Goal: Communication & Community: Answer question/provide support

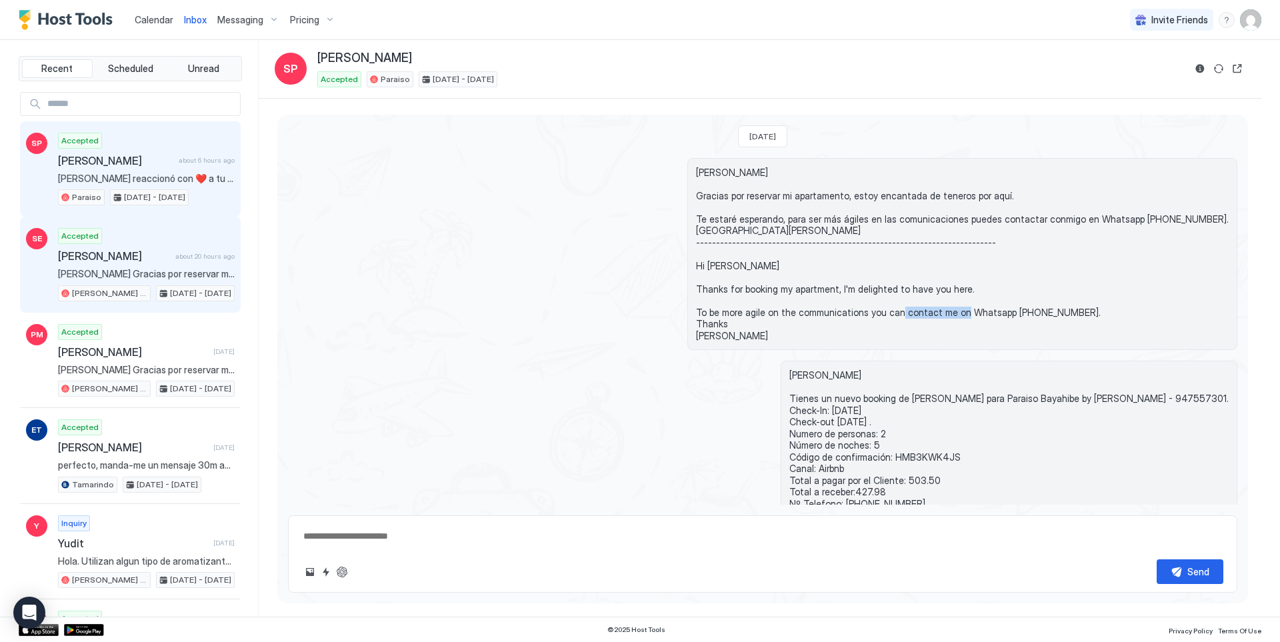
scroll to position [294, 0]
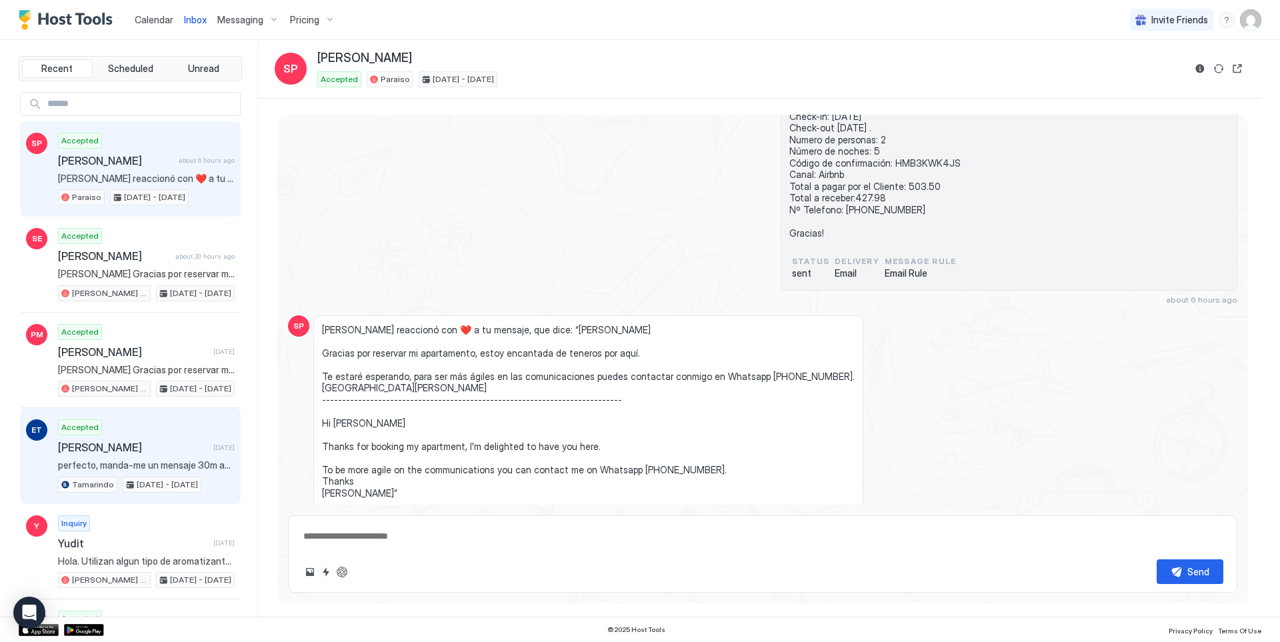
click at [201, 441] on div "[PERSON_NAME] [DATE]" at bounding box center [146, 447] width 177 height 13
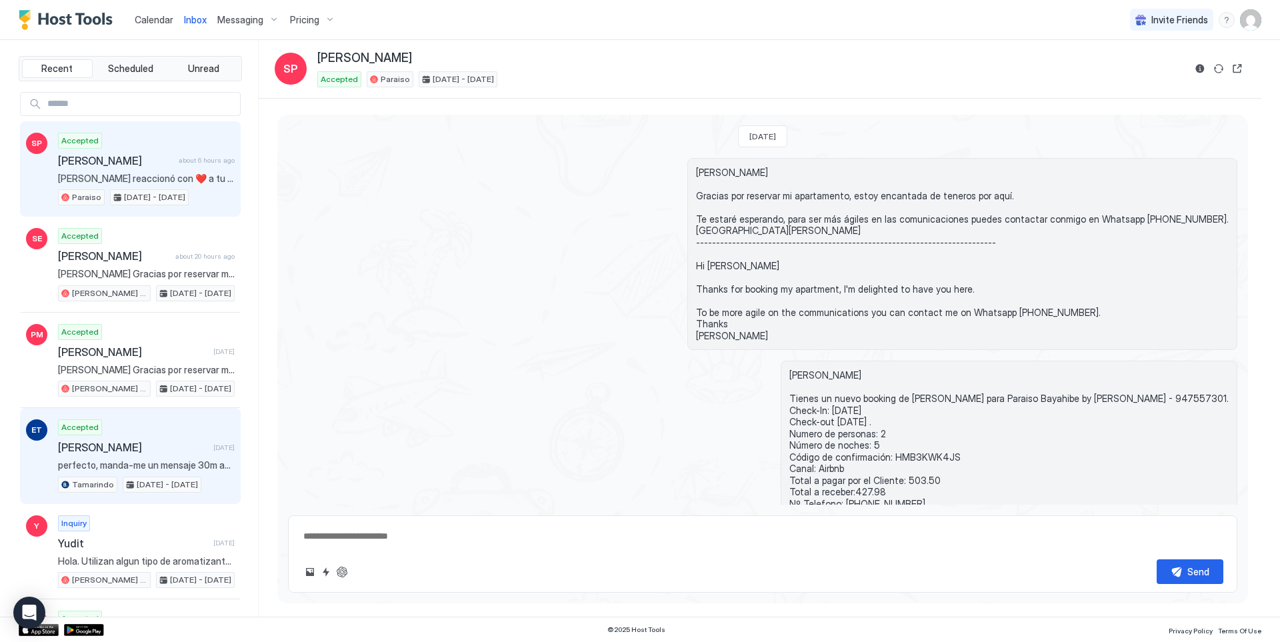
type textarea "*"
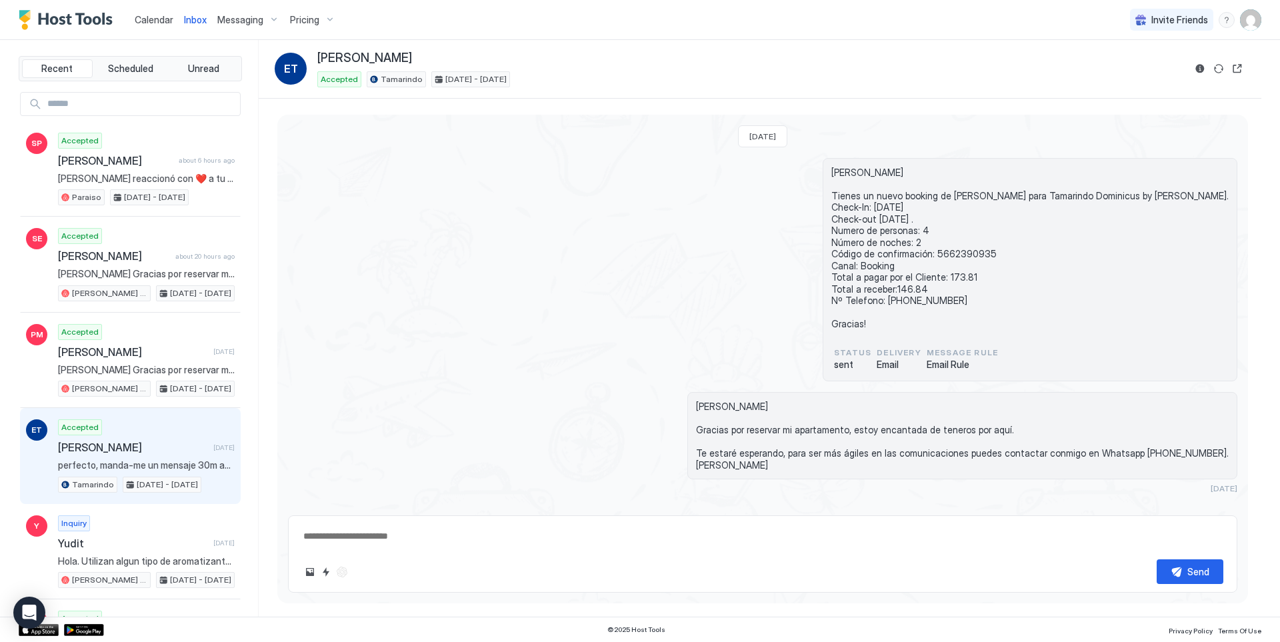
scroll to position [151, 0]
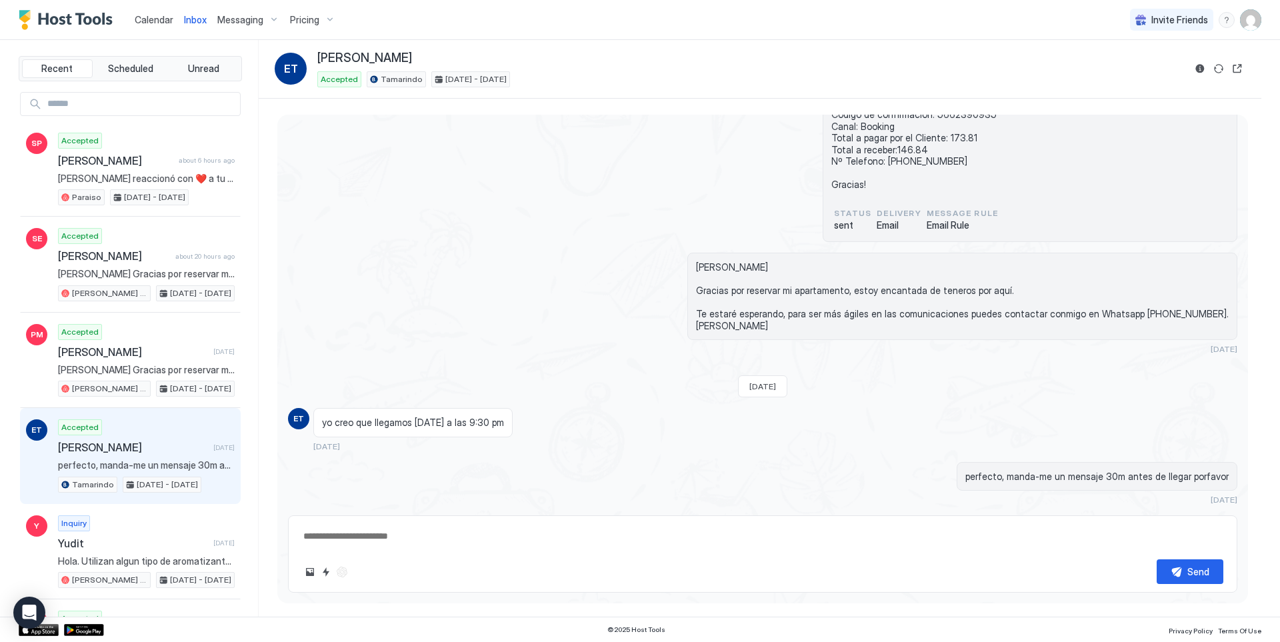
click at [375, 537] on textarea at bounding box center [763, 536] width 922 height 25
paste textarea "**********"
type textarea "**********"
click at [1182, 567] on button "Send" at bounding box center [1190, 571] width 67 height 25
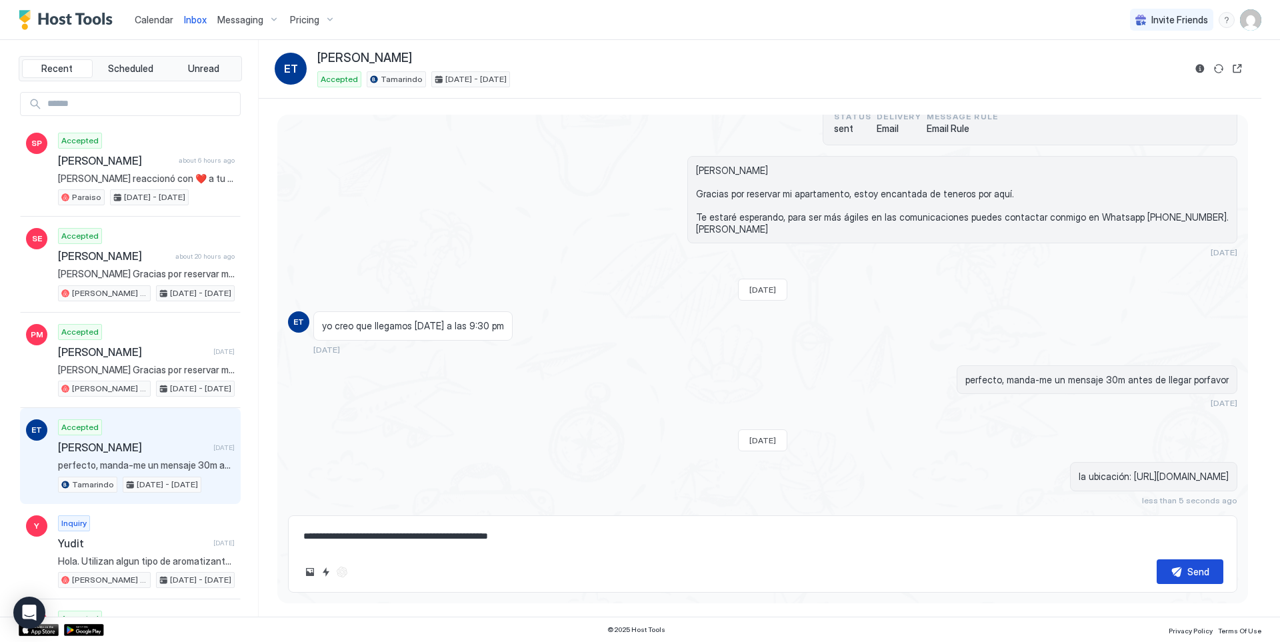
click at [1184, 573] on button "Send" at bounding box center [1190, 571] width 67 height 25
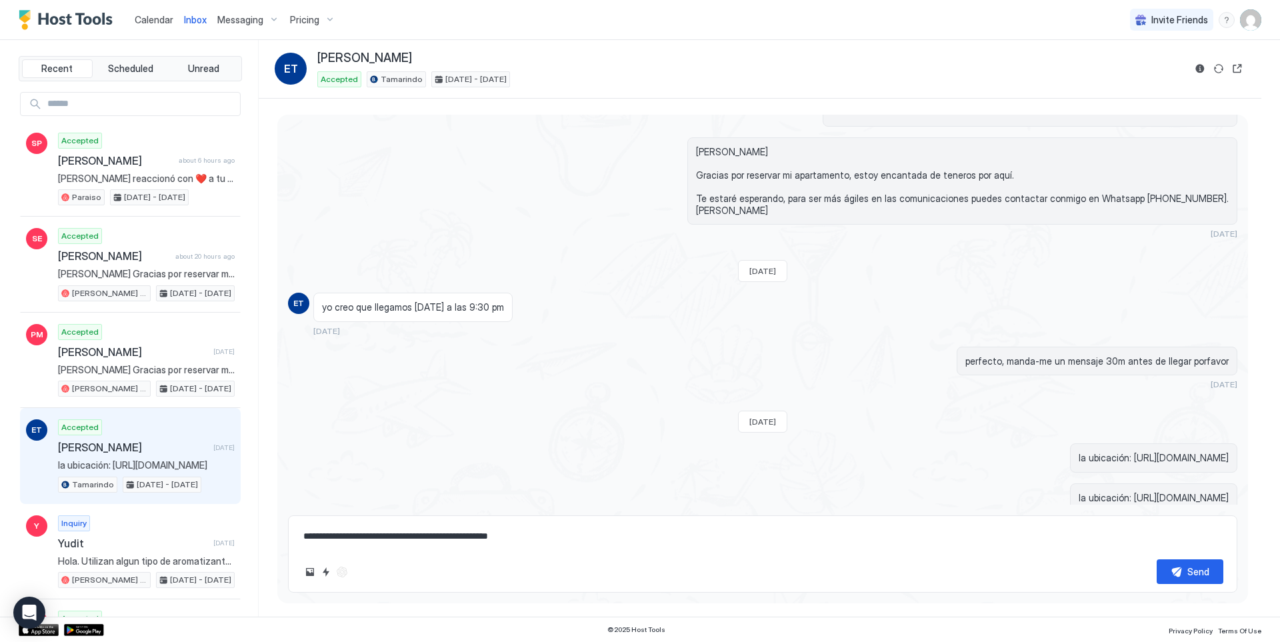
scroll to position [287, 0]
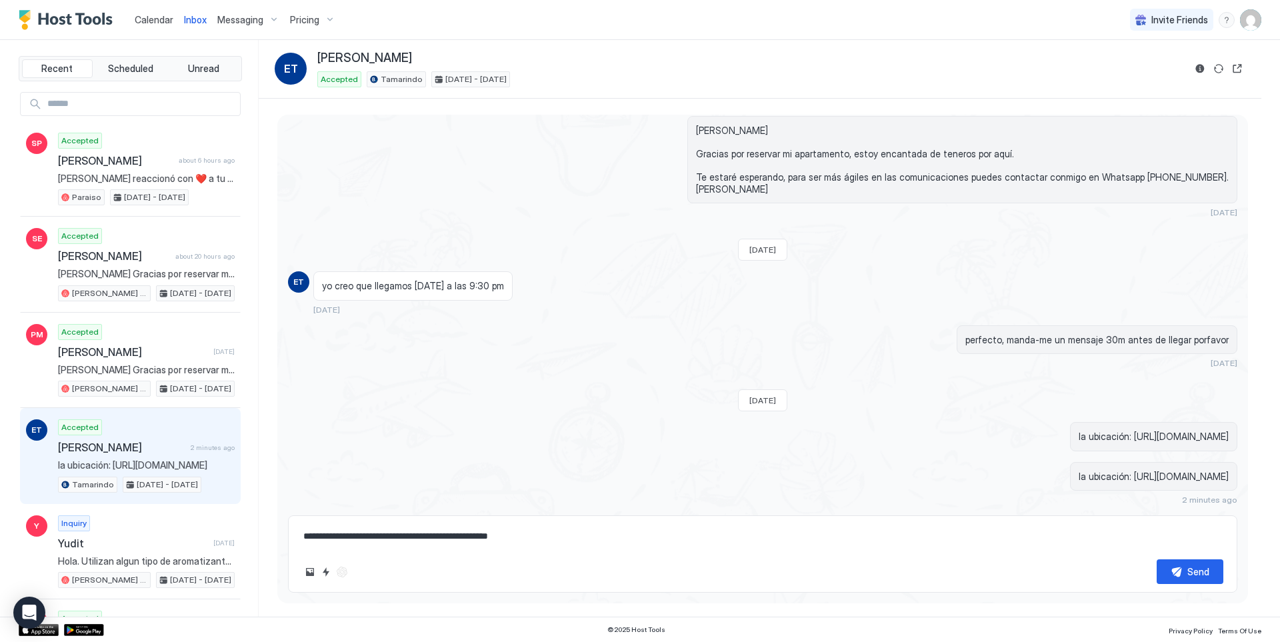
click at [159, 30] on div "Calendar" at bounding box center [153, 19] width 49 height 25
click at [157, 23] on span "Calendar" at bounding box center [154, 19] width 39 height 11
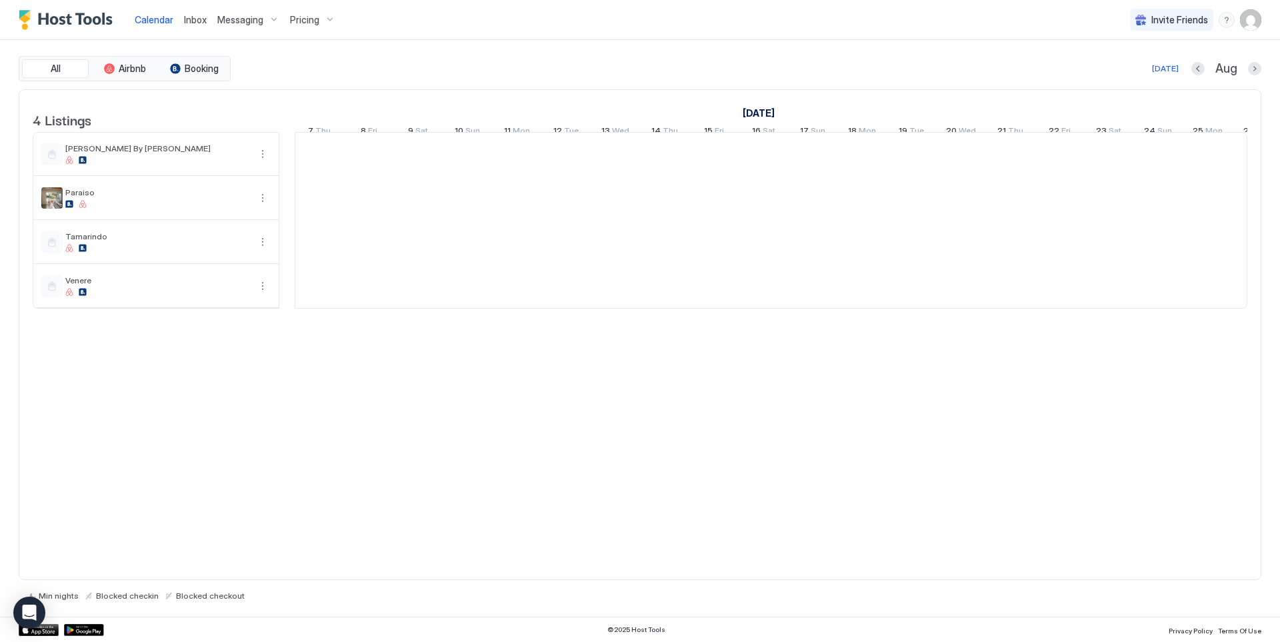
scroll to position [0, 741]
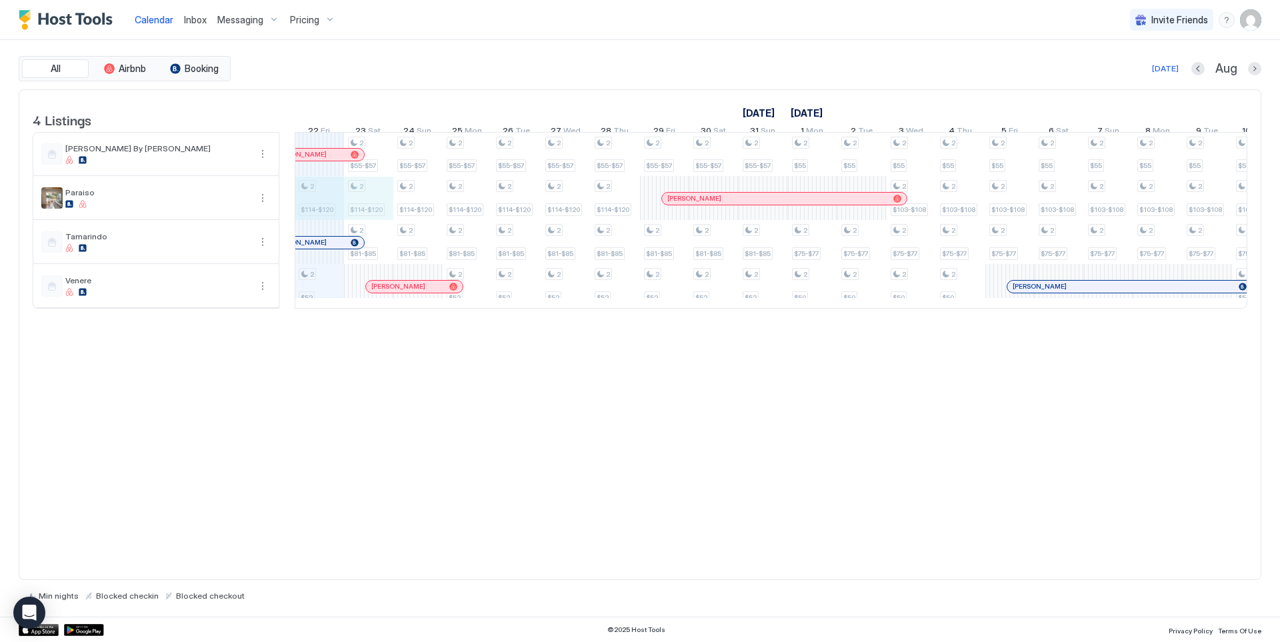
drag, startPoint x: 332, startPoint y: 214, endPoint x: 374, endPoint y: 214, distance: 42.0
click at [374, 214] on div "2 $114-$120 2 $52 2 $55-$57 2 $114-$120 2 $81-$85 2 $55-$57 2 $114-$120 2 $81-$…" at bounding box center [1010, 220] width 2911 height 175
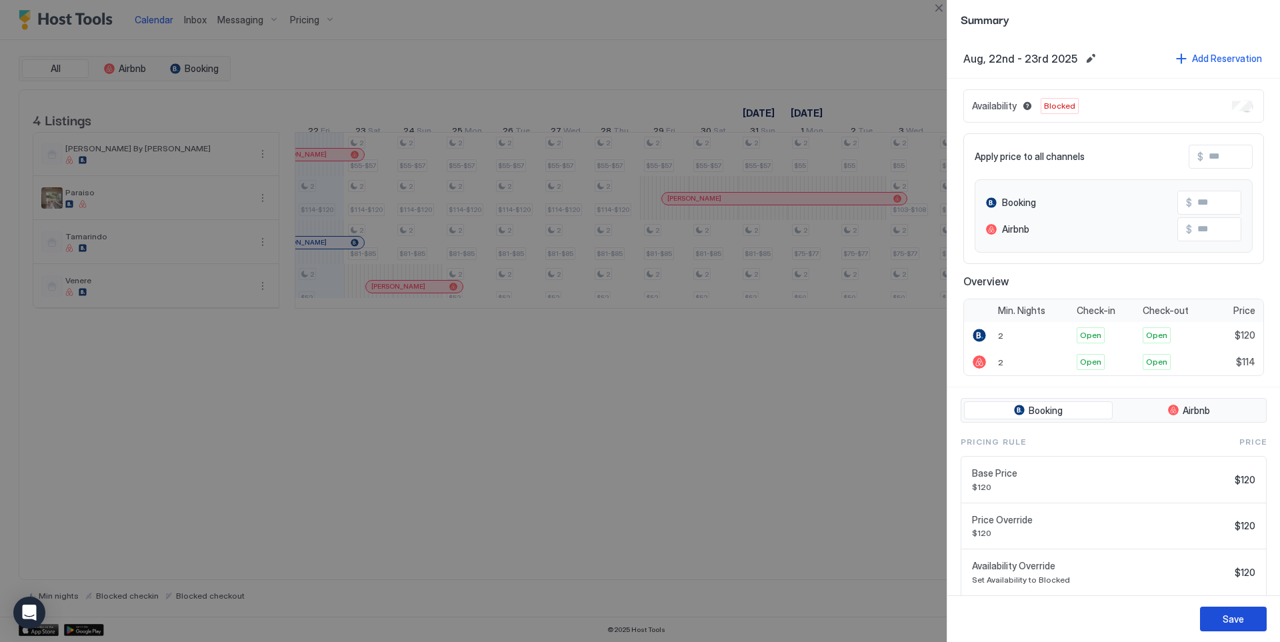
click at [1238, 626] on button "Save" at bounding box center [1233, 619] width 67 height 25
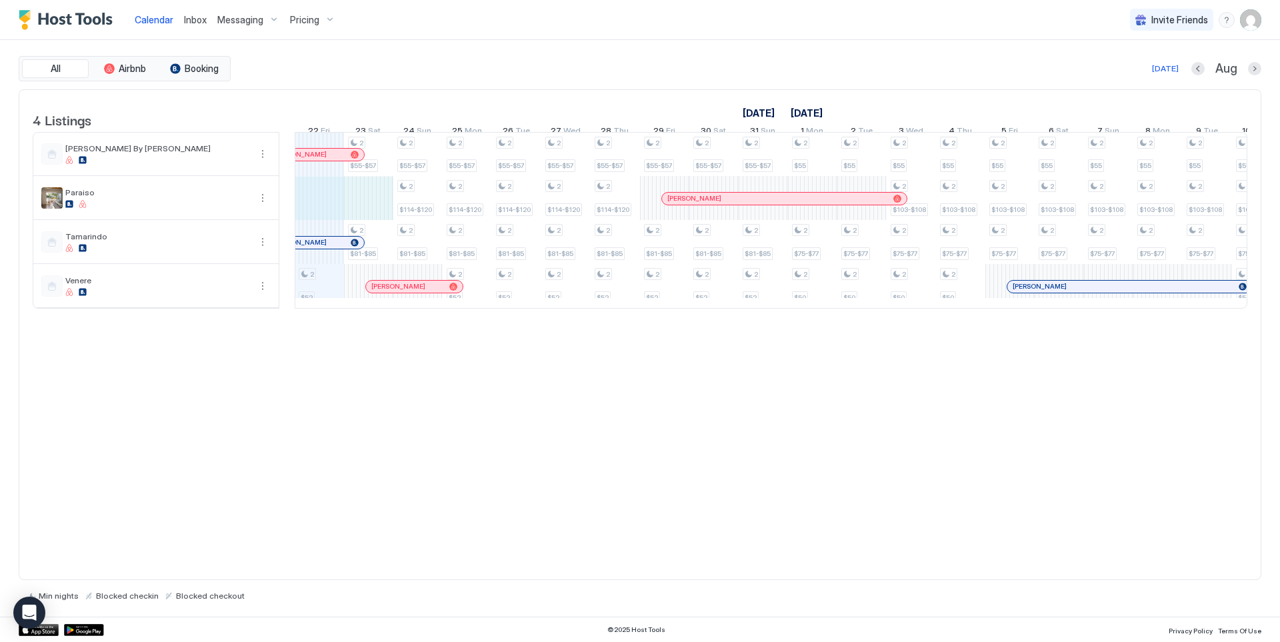
drag, startPoint x: 319, startPoint y: 211, endPoint x: 384, endPoint y: 207, distance: 65.5
click at [384, 207] on div "2 $52 2 $55-$57 2 $81-$85 2 $55-$57 2 $114-$120 2 $81-$85 2 $55-$57 2 $114-$120…" at bounding box center [1010, 220] width 2911 height 175
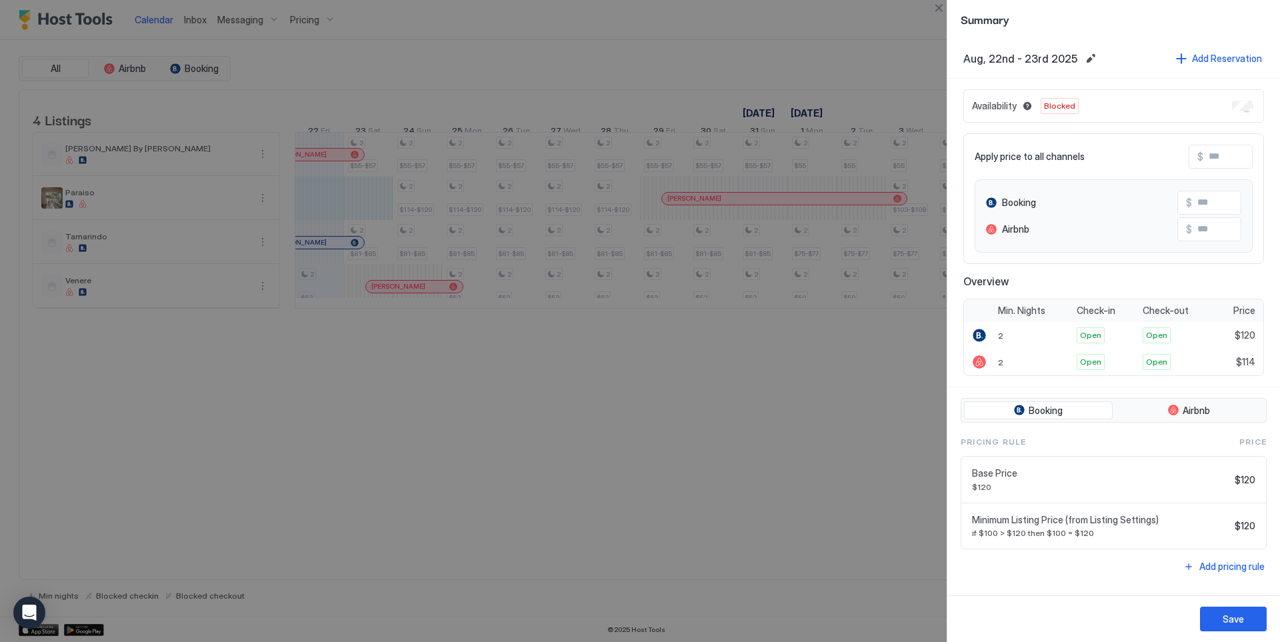
click at [430, 207] on div at bounding box center [640, 321] width 1280 height 642
click at [930, 12] on div at bounding box center [640, 321] width 1280 height 642
click at [937, 11] on button "Close" at bounding box center [939, 8] width 16 height 16
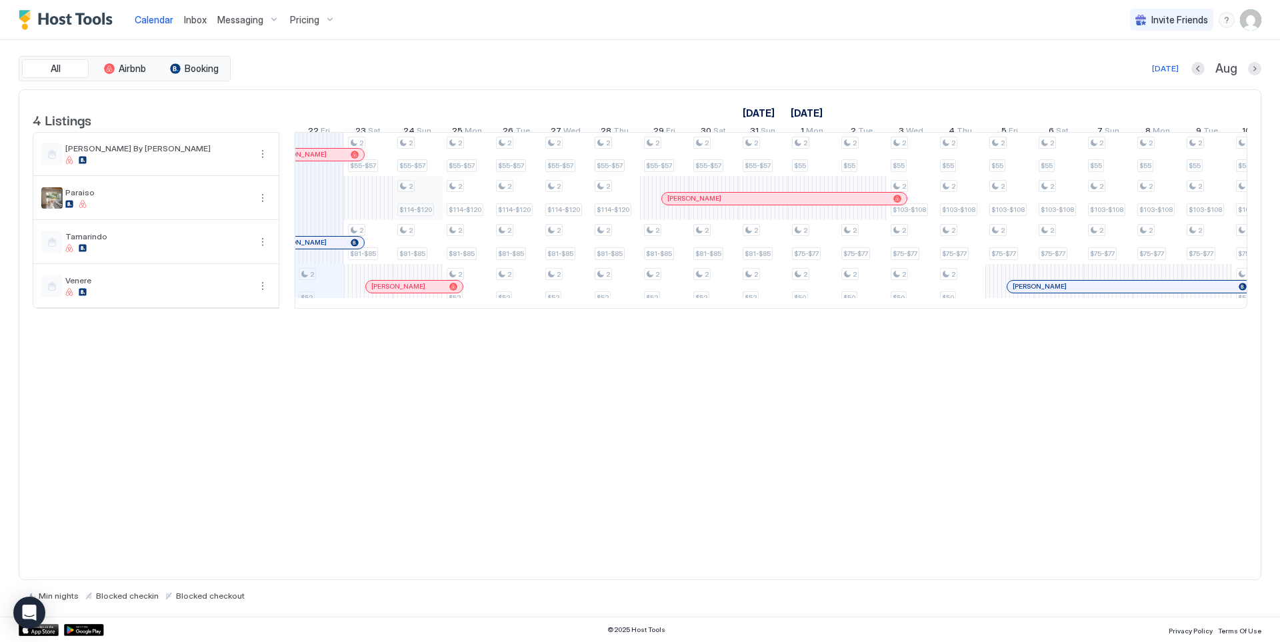
click at [409, 215] on div "2 $52 2 $55-$57 2 $81-$85 2 $55-$57 2 $114-$120 2 $81-$85 2 $55-$57 2 $114-$120…" at bounding box center [1010, 220] width 2911 height 175
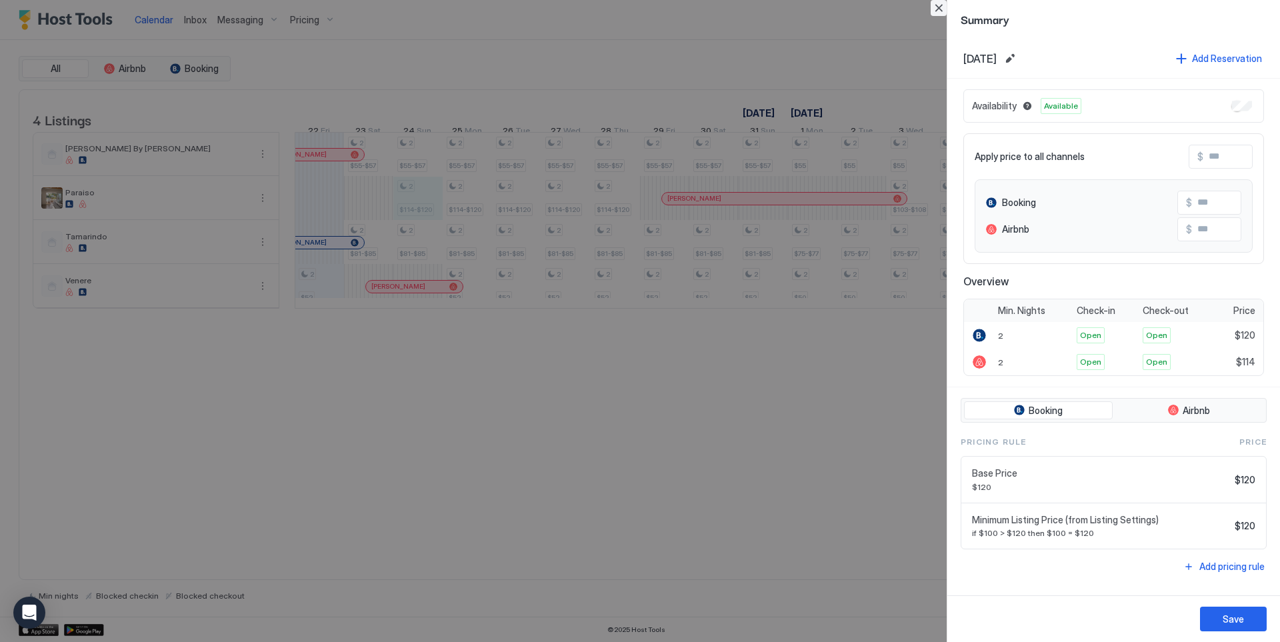
click at [936, 7] on button "Close" at bounding box center [939, 8] width 16 height 16
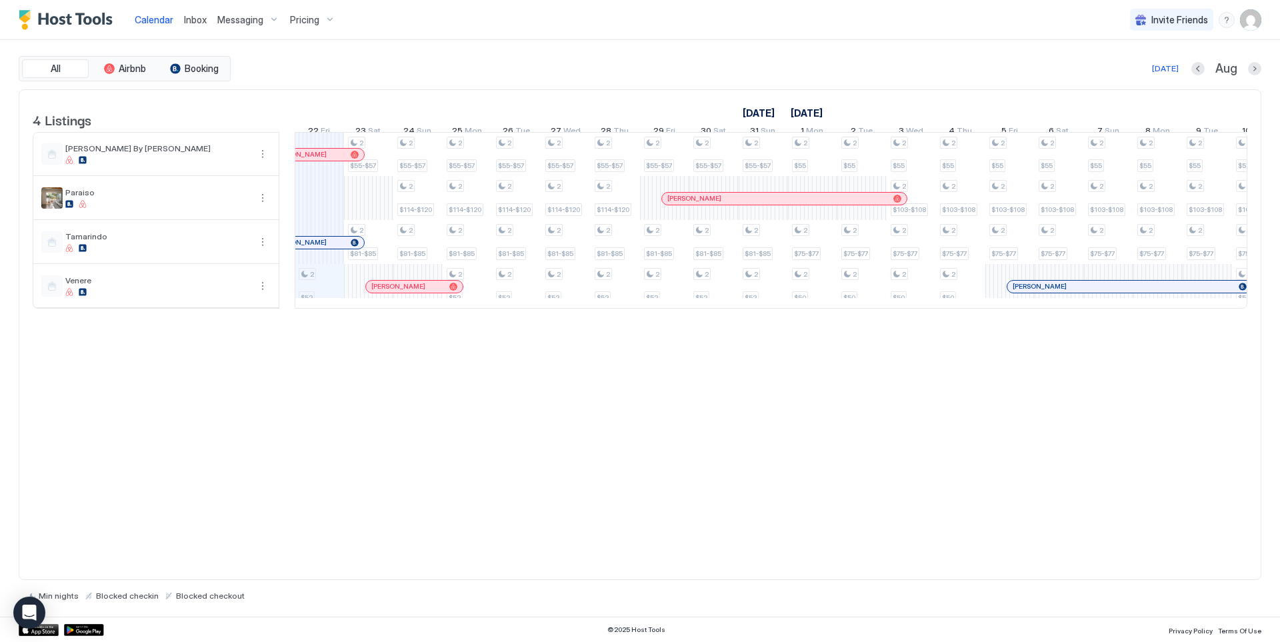
click at [197, 25] on link "Inbox" at bounding box center [195, 20] width 23 height 14
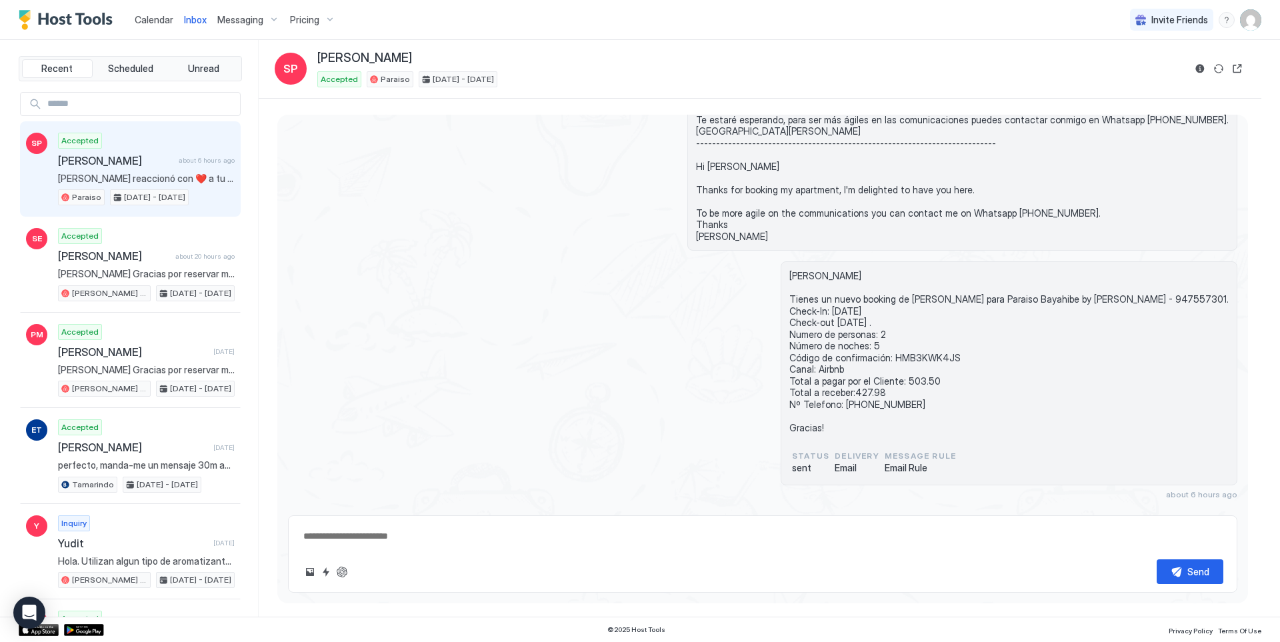
scroll to position [334, 0]
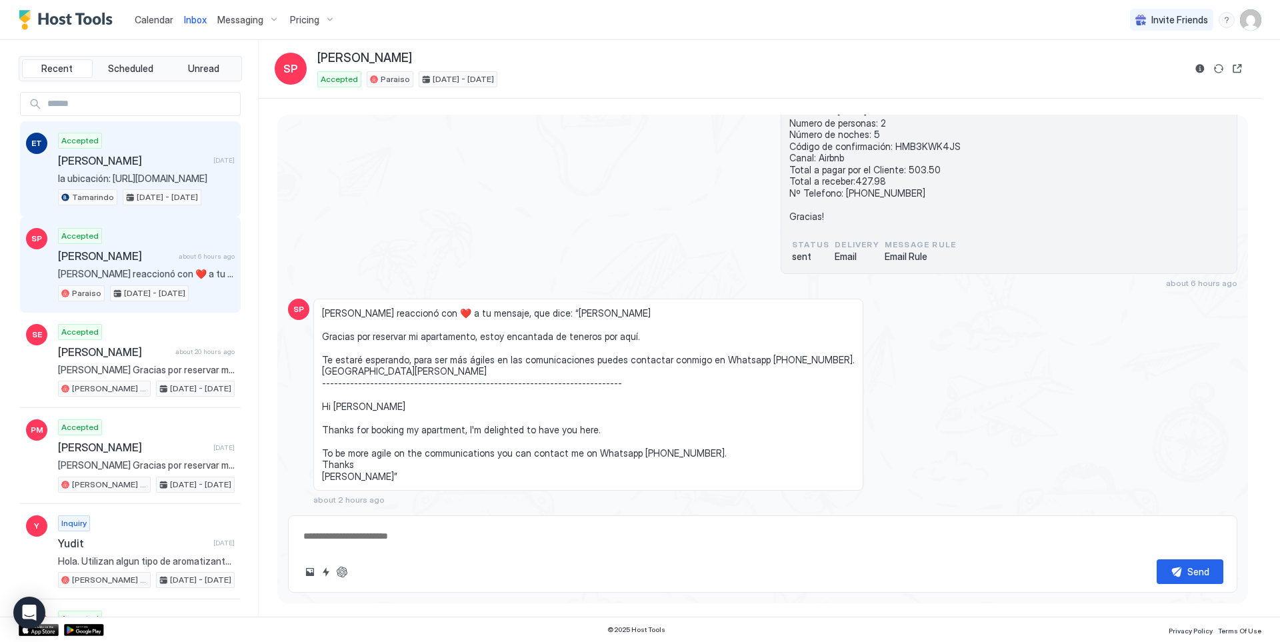
click at [116, 194] on div "Tamarindo [DATE] - [DATE]" at bounding box center [129, 197] width 143 height 16
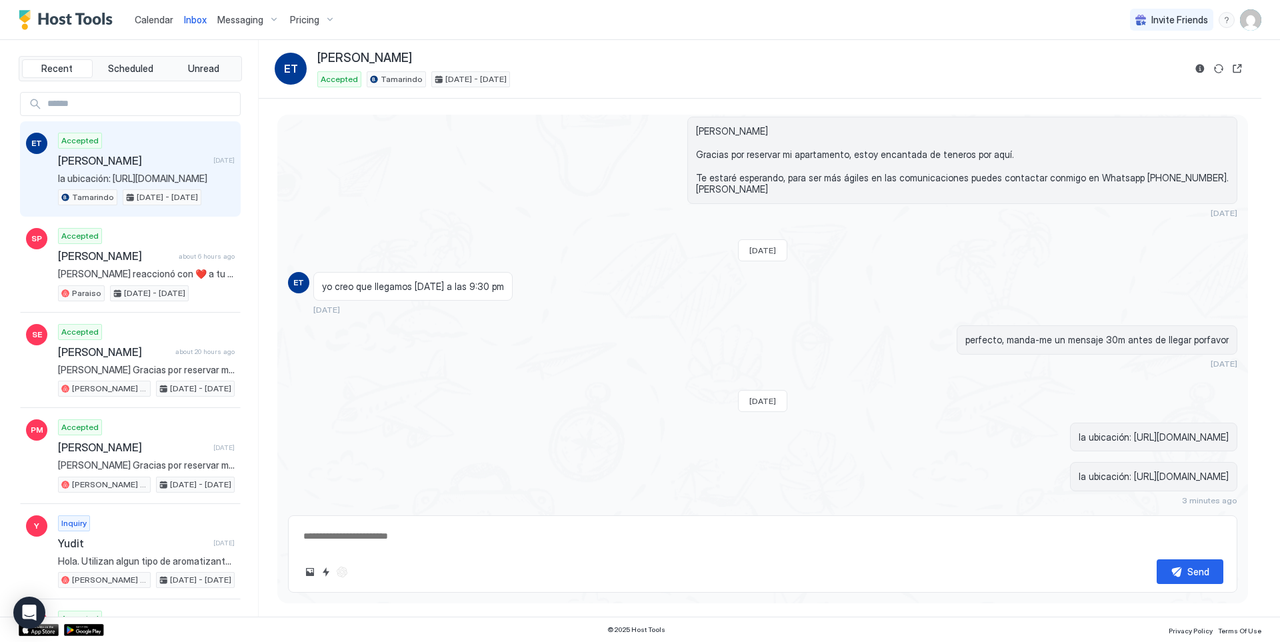
scroll to position [287, 0]
click at [145, 21] on span "Calendar" at bounding box center [154, 19] width 39 height 11
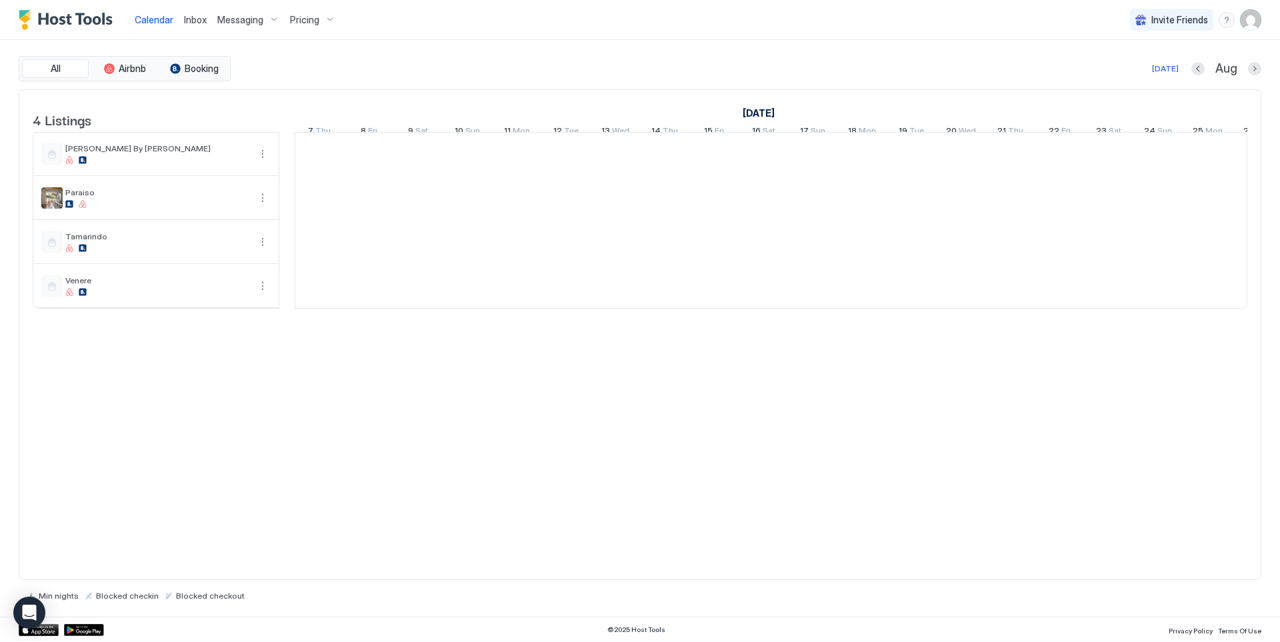
scroll to position [0, 741]
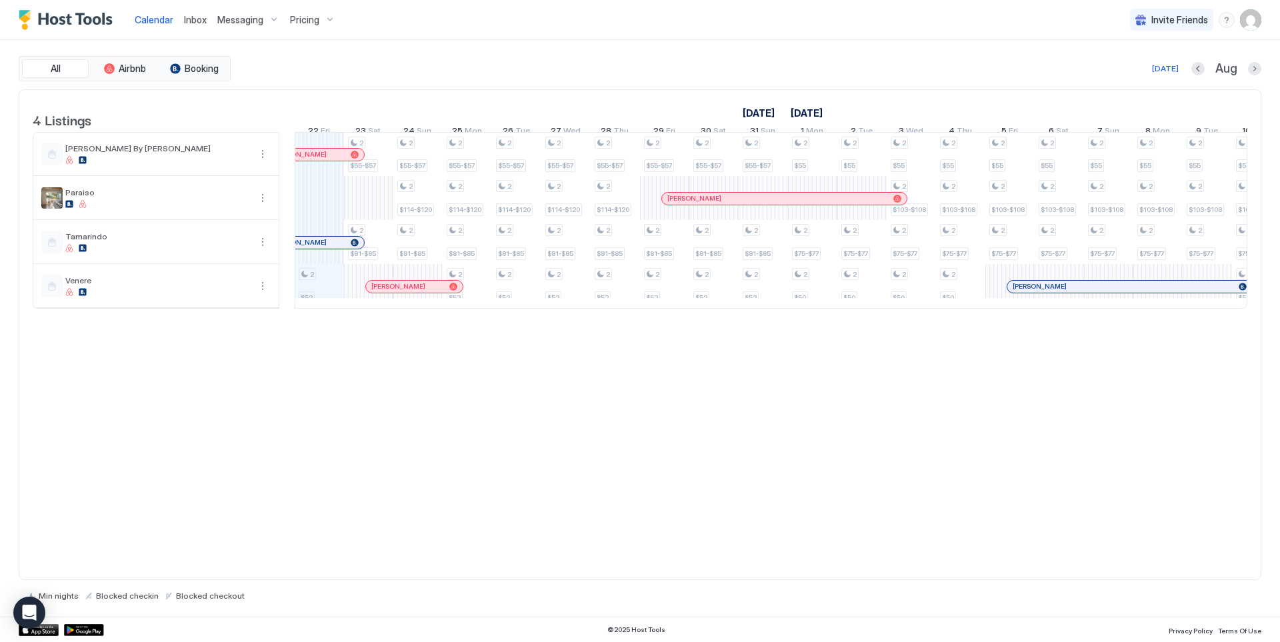
click at [320, 215] on div "2 $52 2 $55-$57 2 $81-$85 2 $55-$57 2 $114-$120 2 $81-$85 2 $55-$57 2 $114-$120…" at bounding box center [1010, 220] width 2911 height 175
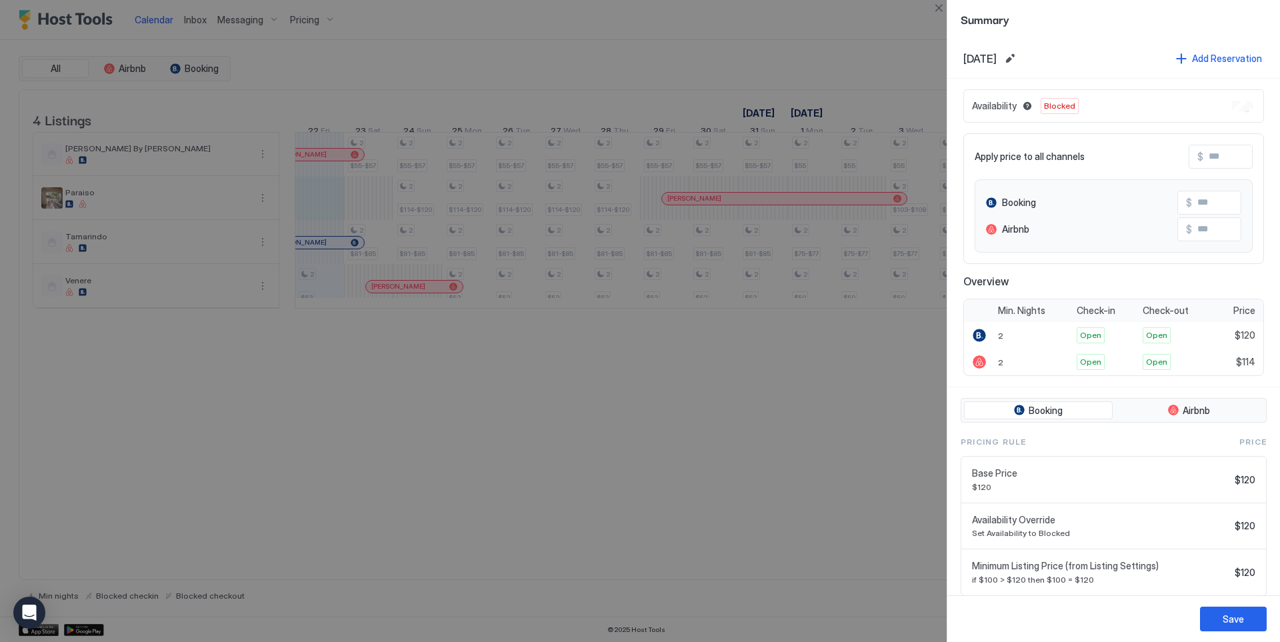
click at [377, 207] on div at bounding box center [640, 321] width 1280 height 642
click at [937, 7] on button "Close" at bounding box center [939, 8] width 16 height 16
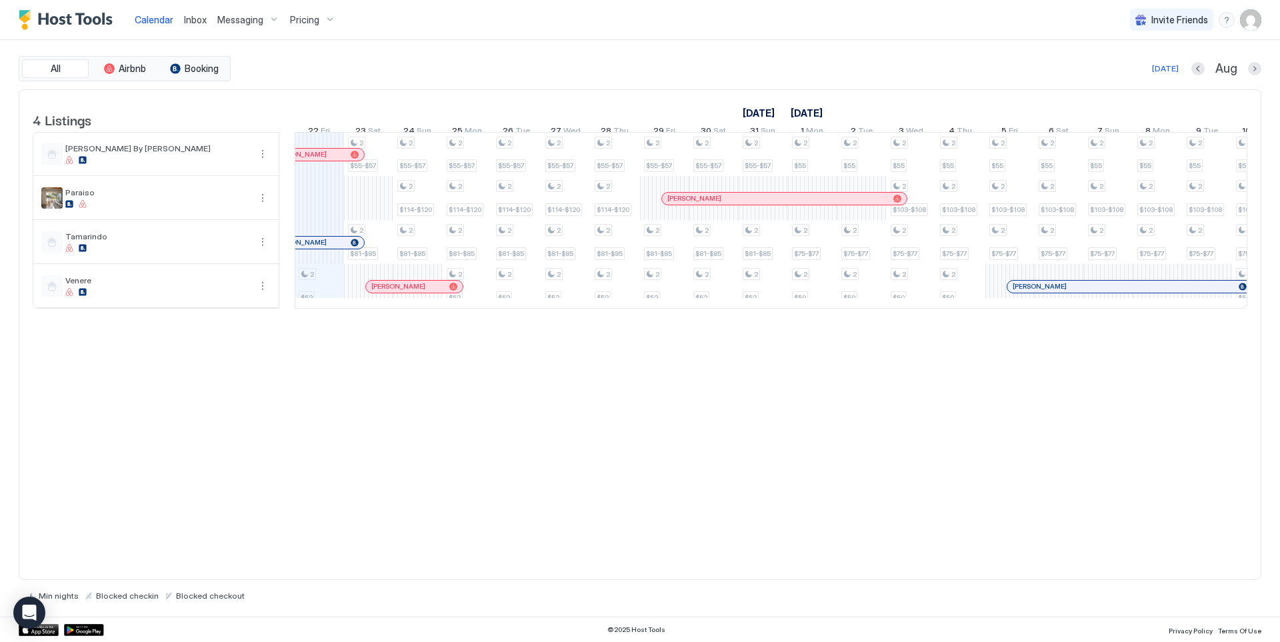
click at [377, 215] on div "2 $52 2 $55-$57 2 $81-$85 2 $55-$57 2 $114-$120 2 $81-$85 2 $55-$57 2 $114-$120…" at bounding box center [1010, 220] width 2911 height 175
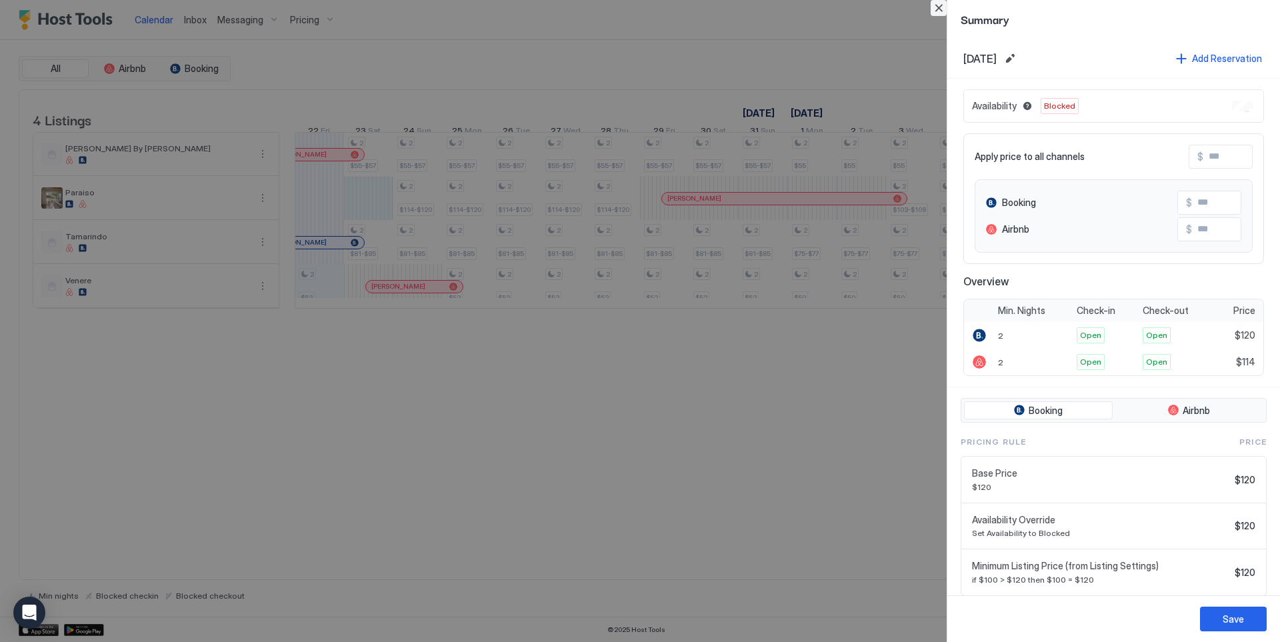
click at [944, 5] on button "Close" at bounding box center [939, 8] width 16 height 16
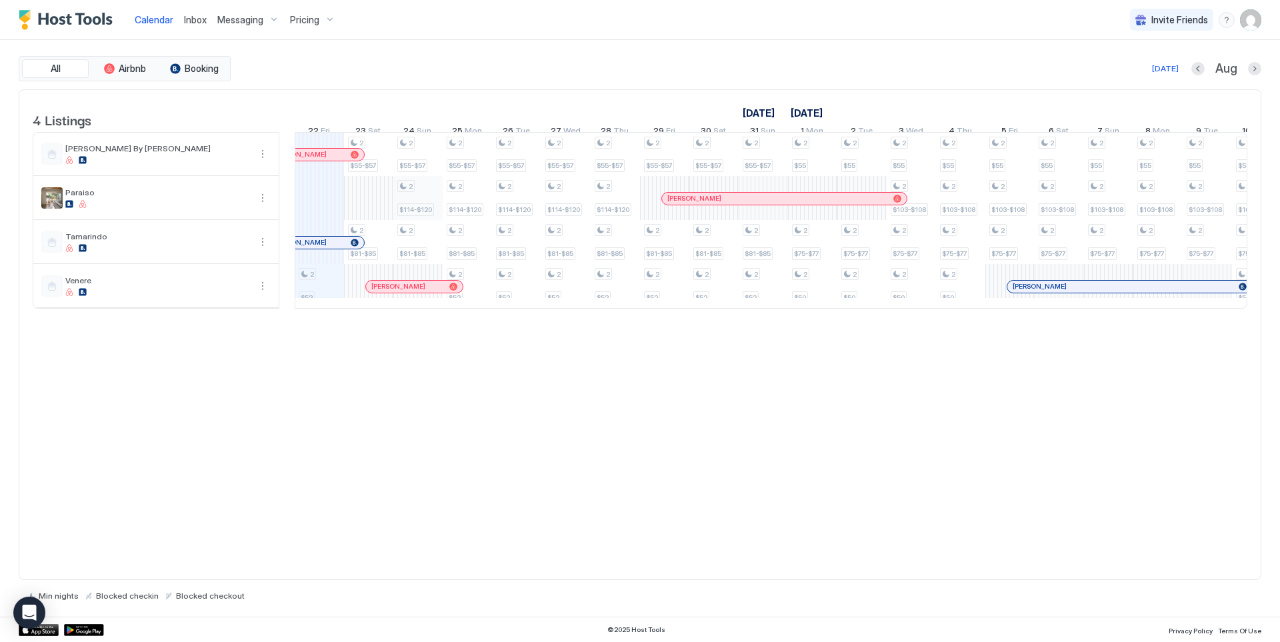
click at [417, 207] on div "2 $52 2 $55-$57 2 $81-$85 2 $55-$57 2 $114-$120 2 $81-$85 2 $55-$57 2 $114-$120…" at bounding box center [1010, 220] width 2911 height 175
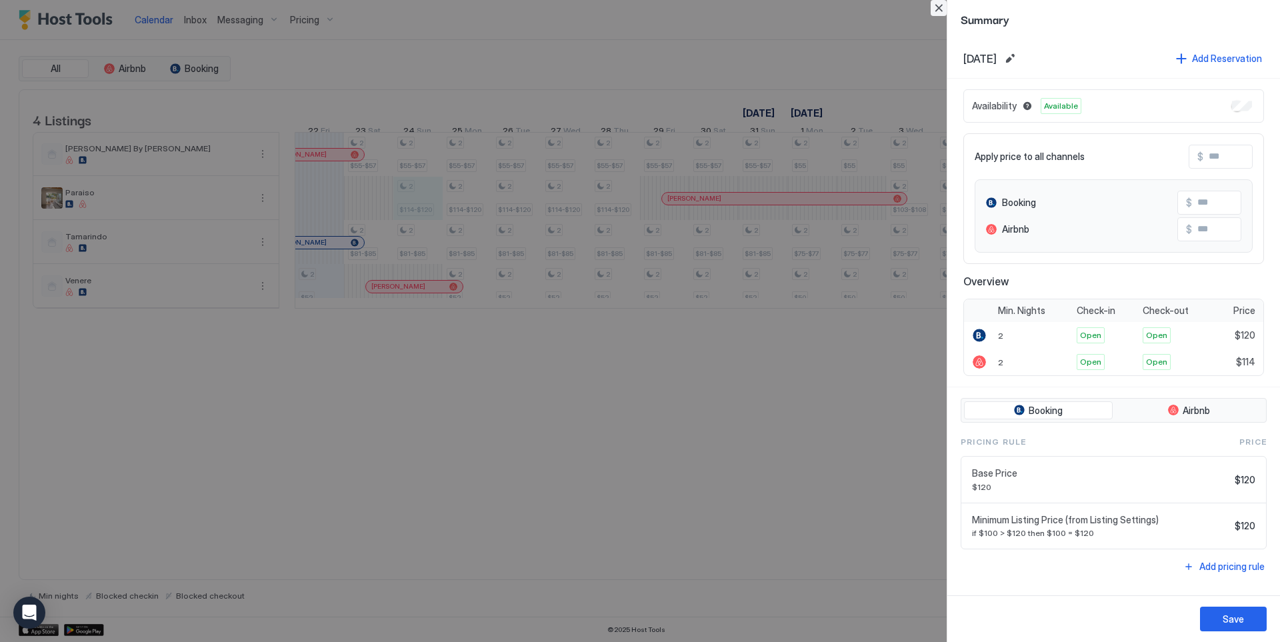
click at [940, 10] on button "Close" at bounding box center [939, 8] width 16 height 16
